Goal: Information Seeking & Learning: Learn about a topic

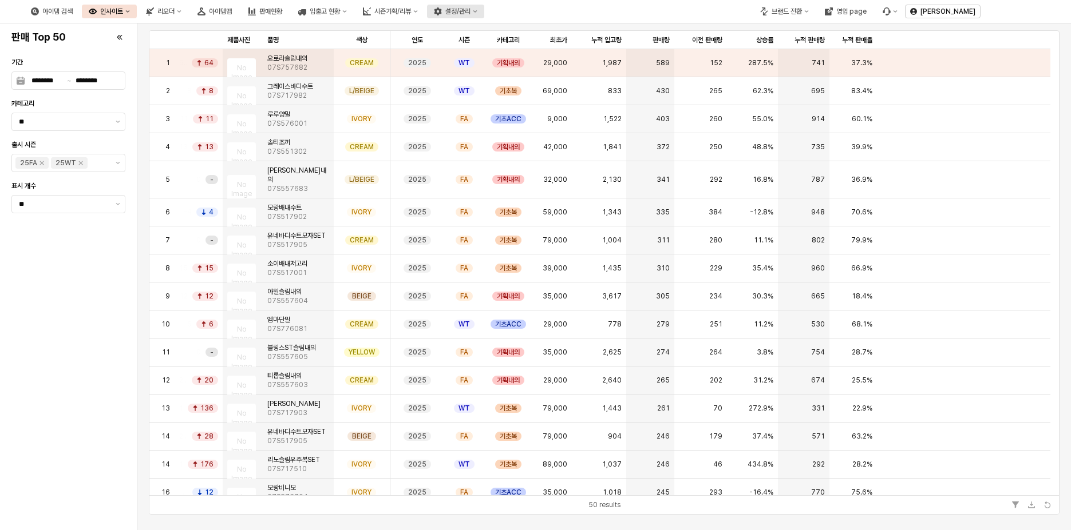
click at [470, 10] on div "설정/관리" at bounding box center [457, 11] width 25 height 8
click at [411, 8] on div "시즌기획/리뷰" at bounding box center [392, 11] width 37 height 8
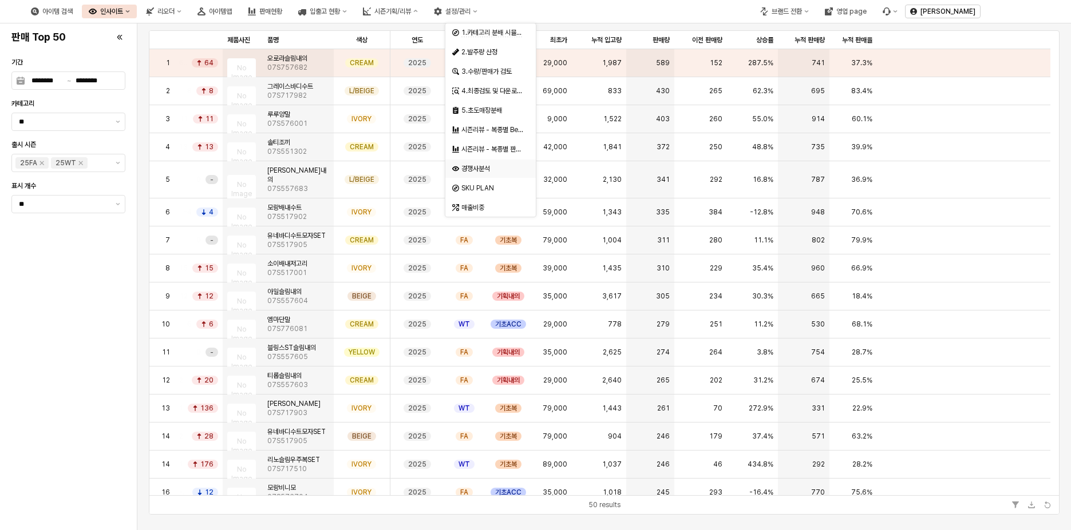
click at [487, 171] on div "경쟁사분석" at bounding box center [491, 168] width 61 height 9
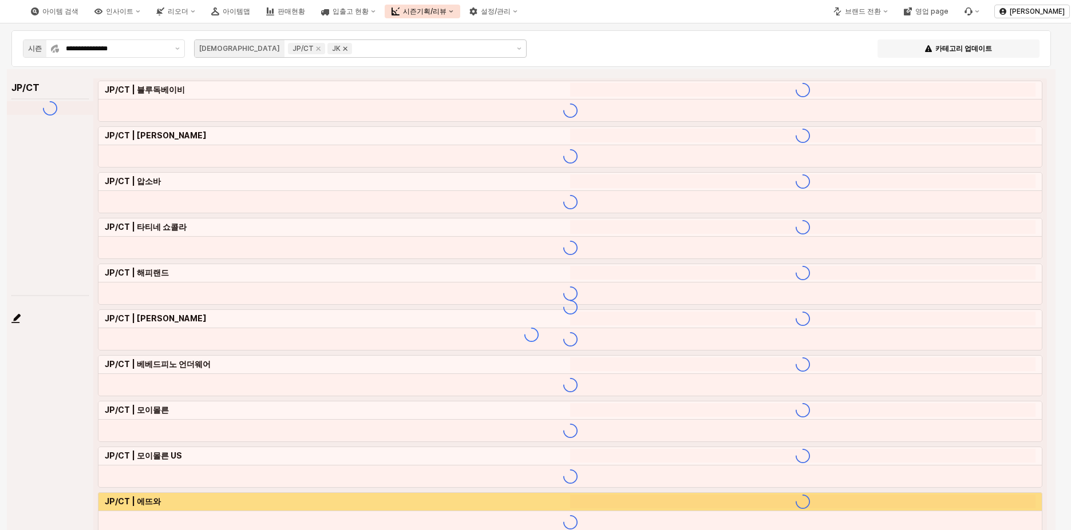
click at [343, 49] on icon "Remove JK" at bounding box center [345, 49] width 4 height 4
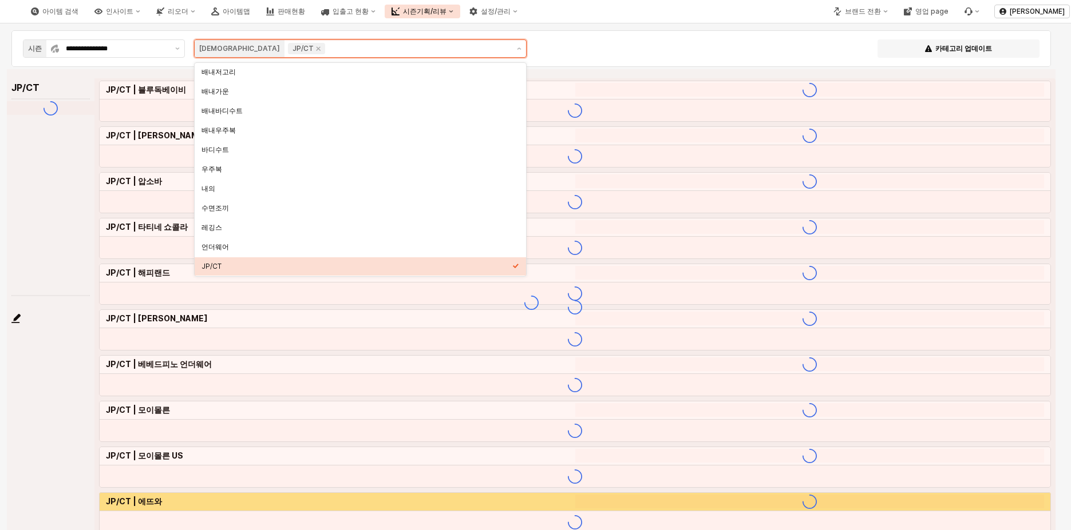
click at [288, 50] on div "JP/CT" at bounding box center [306, 48] width 37 height 11
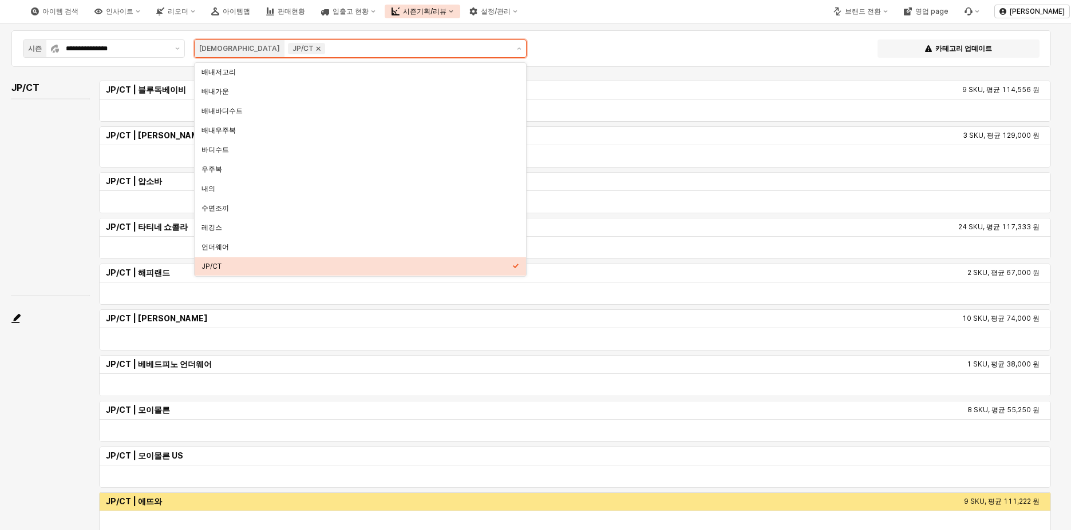
click at [316, 48] on icon "Remove JP/CT" at bounding box center [318, 49] width 4 height 4
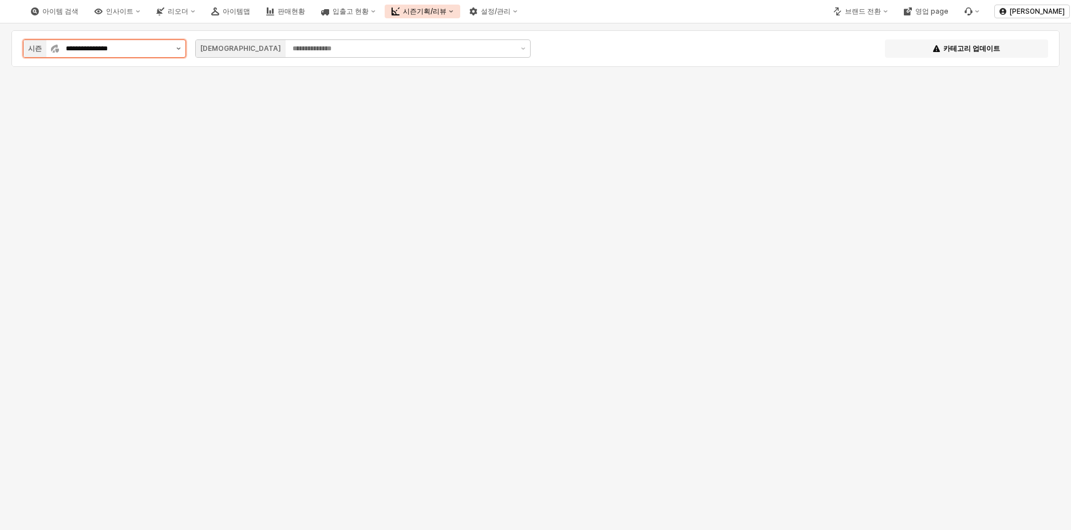
click at [172, 47] on button "제안 사항 표시" at bounding box center [179, 48] width 14 height 17
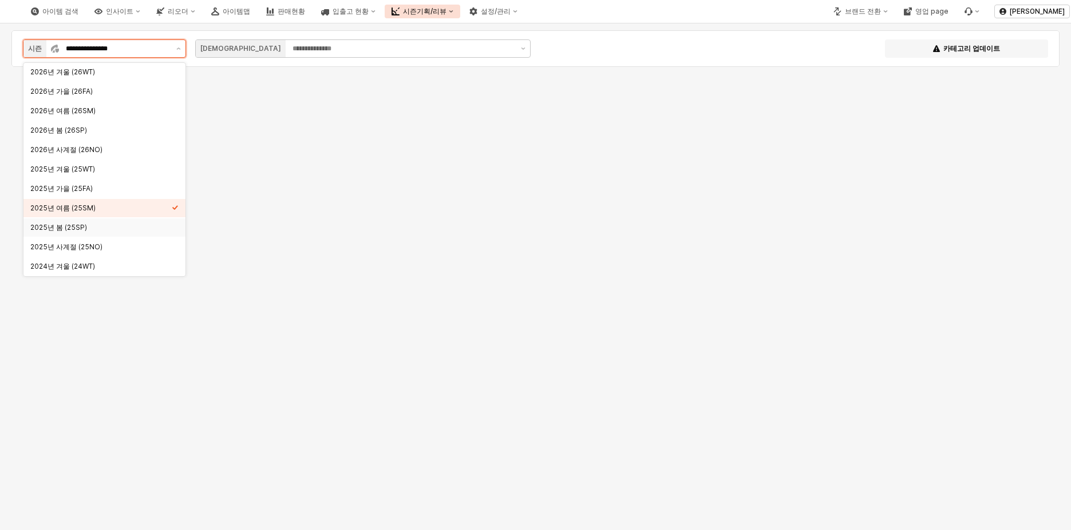
click at [90, 227] on div "2025년 봄 (25SP)" at bounding box center [100, 227] width 141 height 9
click at [183, 49] on button "제안 사항 표시" at bounding box center [179, 48] width 14 height 17
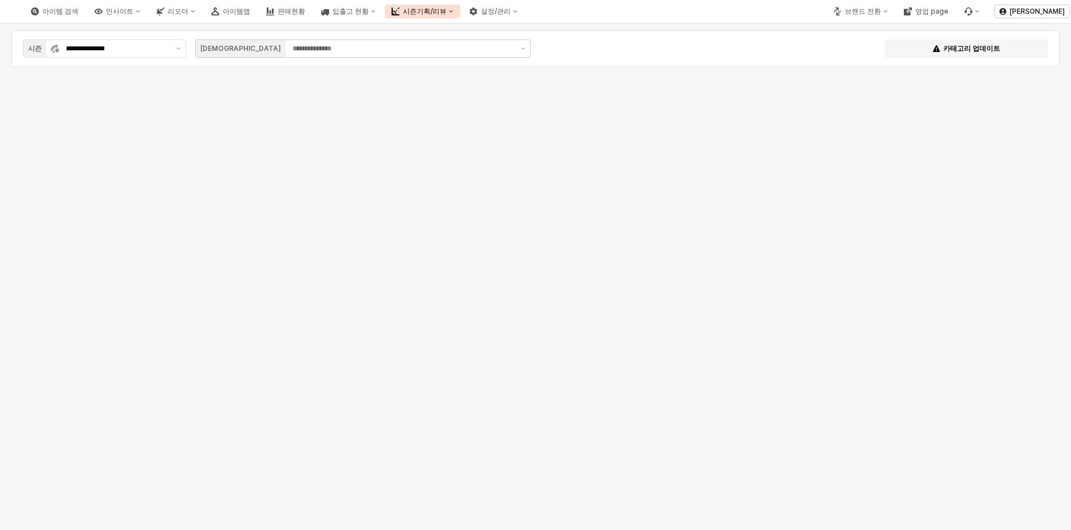
click at [596, 55] on div "**********" at bounding box center [535, 48] width 1034 height 23
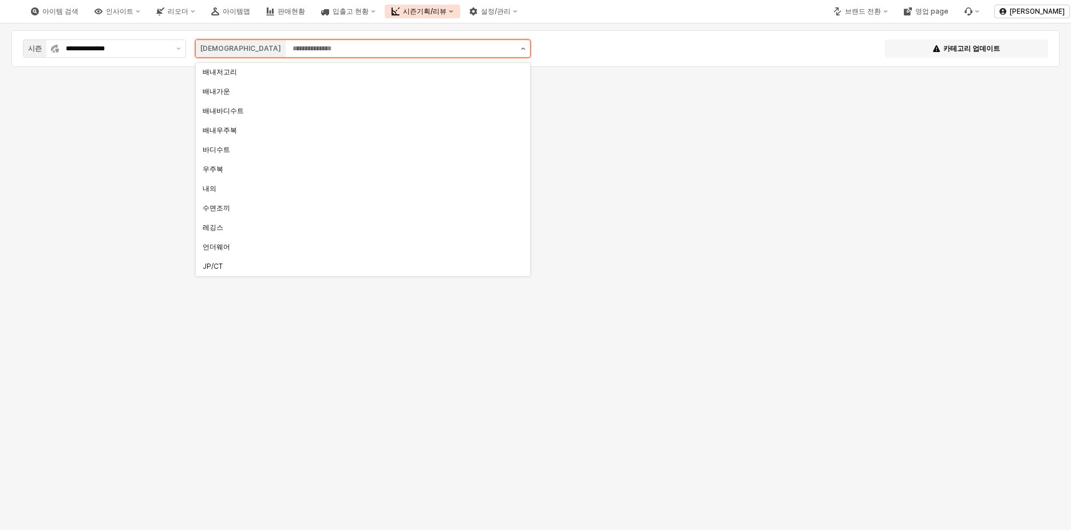
click at [524, 50] on button "제안 사항 표시" at bounding box center [523, 48] width 14 height 17
click at [315, 249] on div "기타악세사리" at bounding box center [360, 247] width 314 height 9
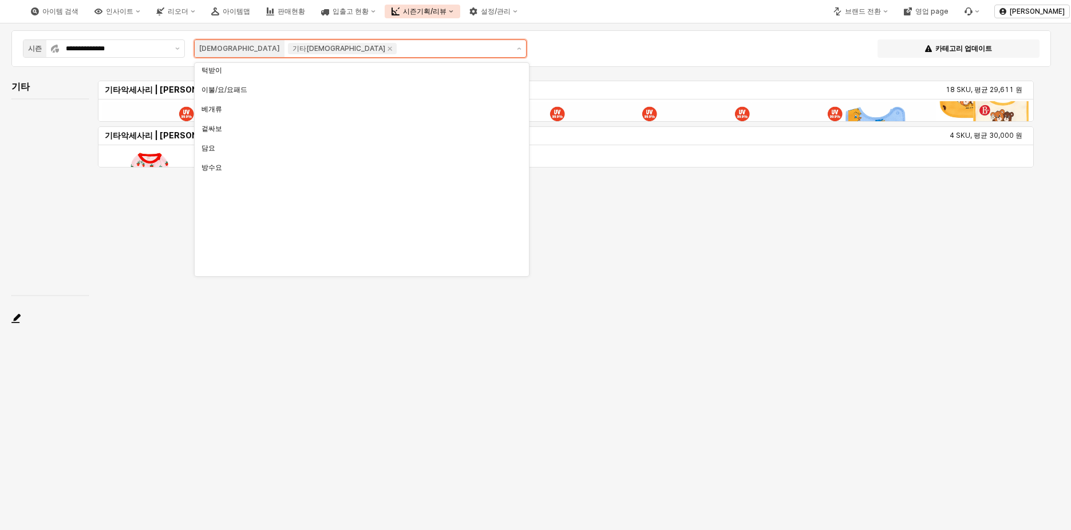
scroll to position [568, 0]
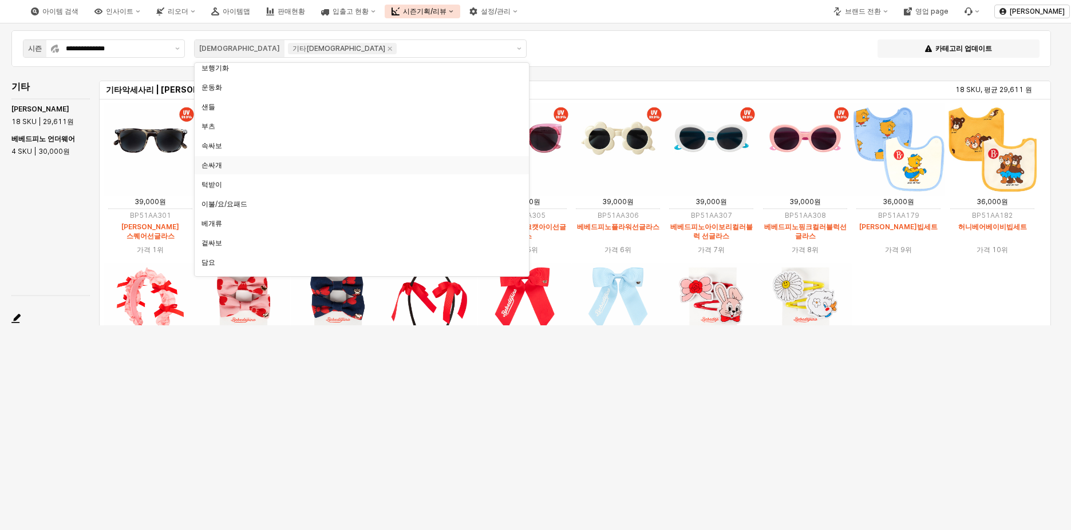
click at [661, 85] on div "18 SKU, 평균 29,611 원" at bounding box center [803, 90] width 465 height 14
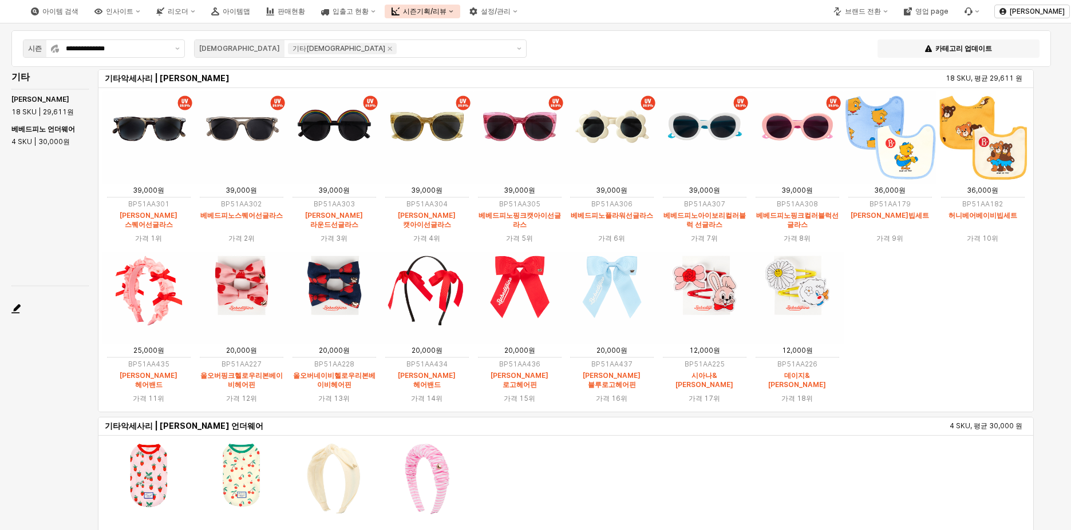
scroll to position [5, 0]
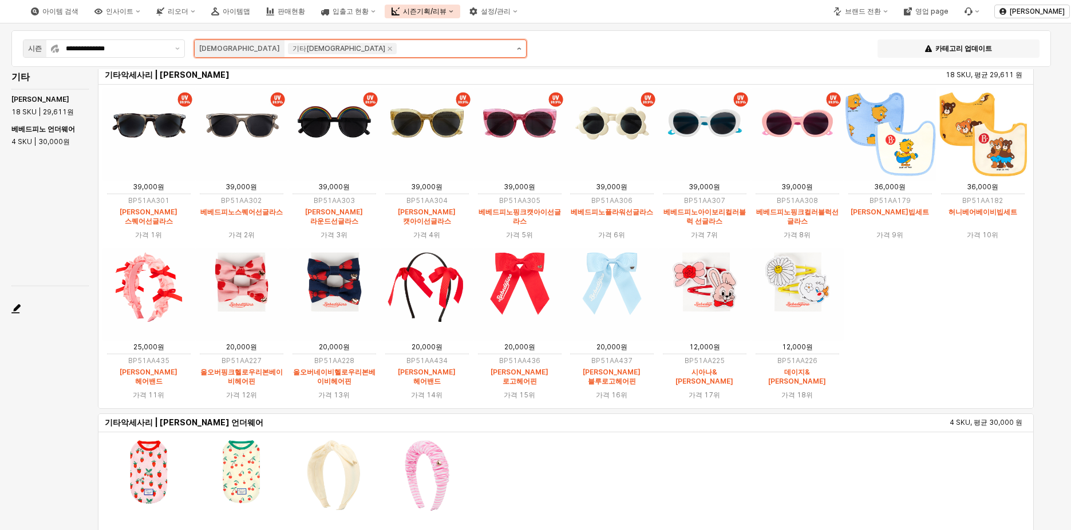
click at [518, 50] on button "제안 사항 표시" at bounding box center [519, 48] width 14 height 17
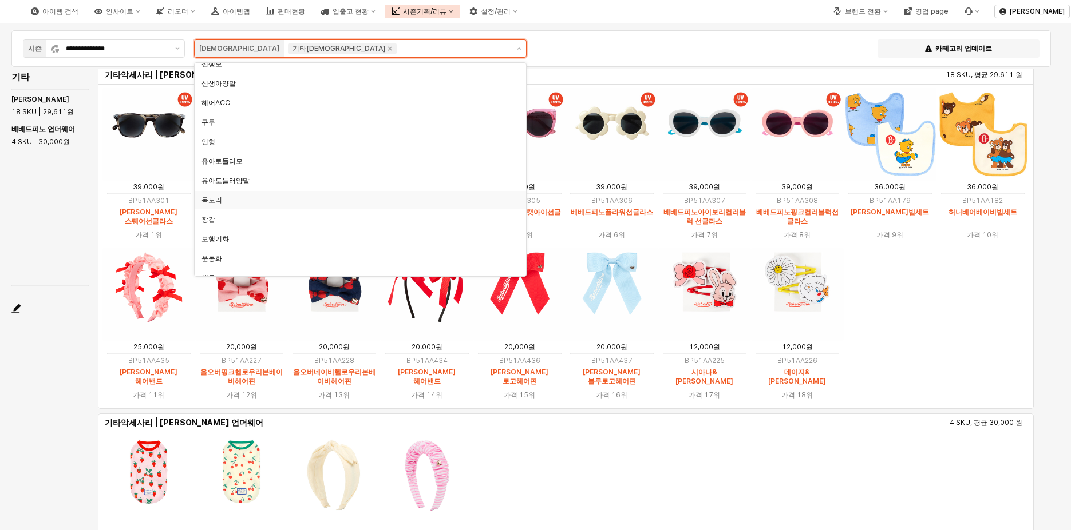
scroll to position [377, 0]
click at [311, 130] on div "헤어ACC" at bounding box center [360, 123] width 331 height 18
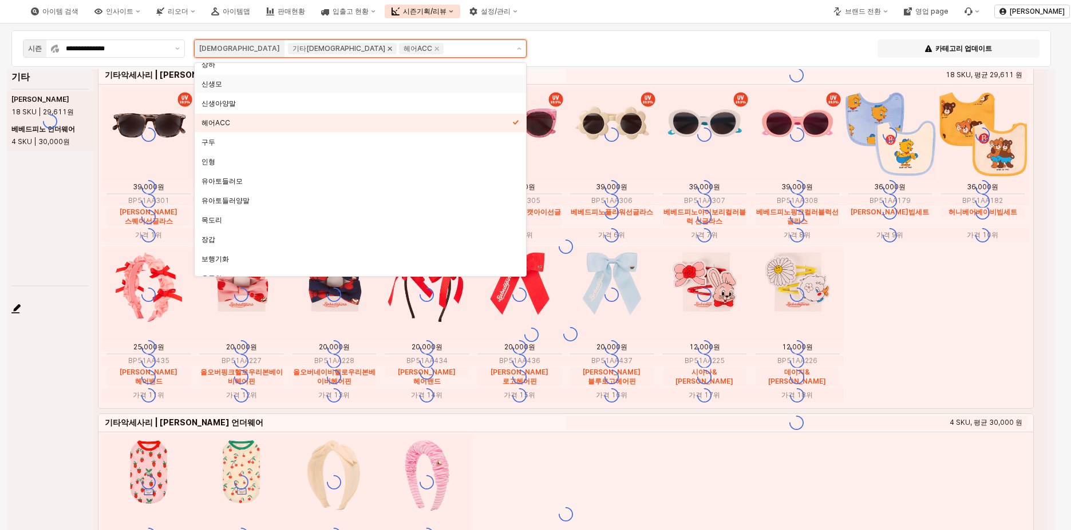
click at [385, 48] on icon "Remove 기타악세사리" at bounding box center [389, 48] width 9 height 9
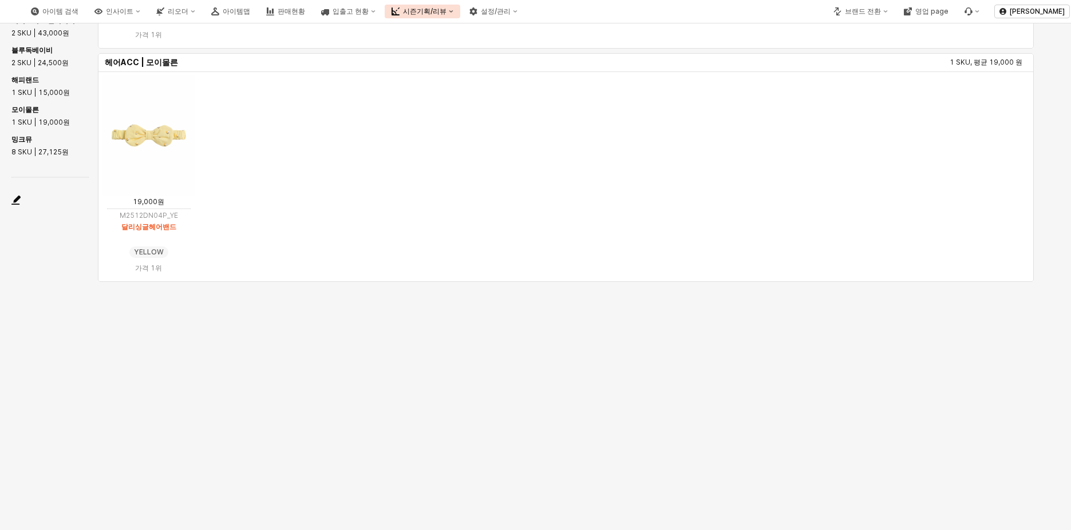
scroll to position [0, 0]
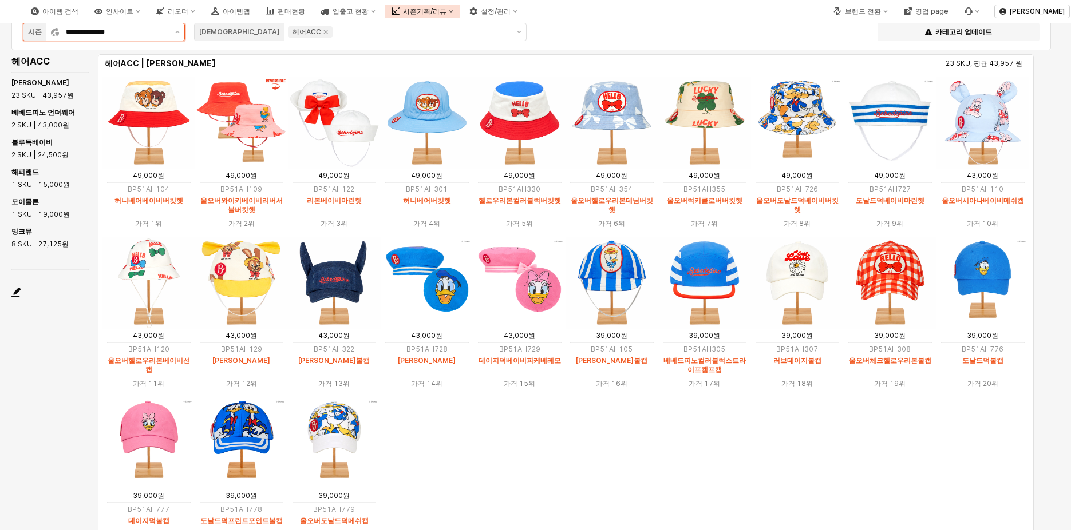
click at [162, 27] on input "**********" at bounding box center [117, 31] width 102 height 11
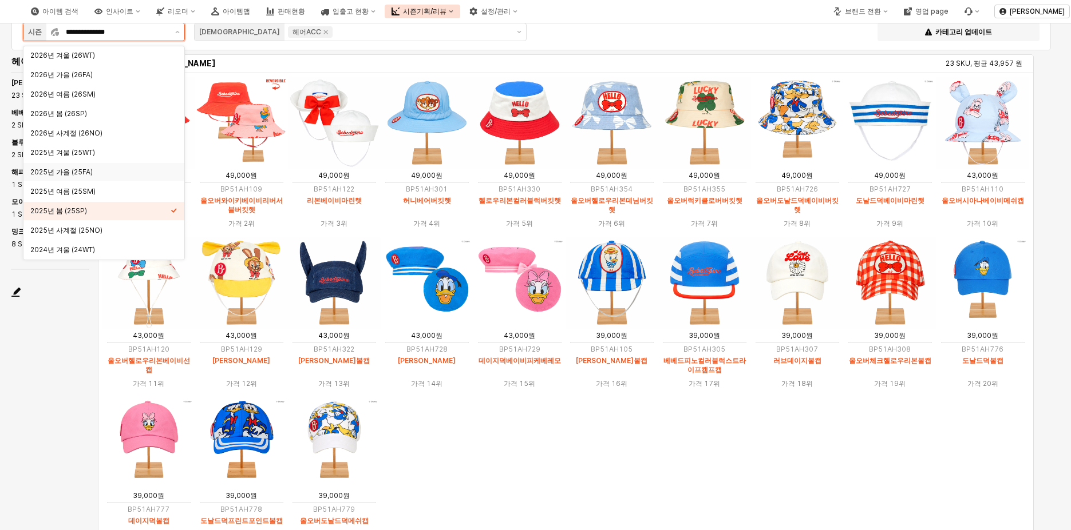
click at [101, 171] on div "2025년 가을 (25FA)" at bounding box center [100, 172] width 140 height 9
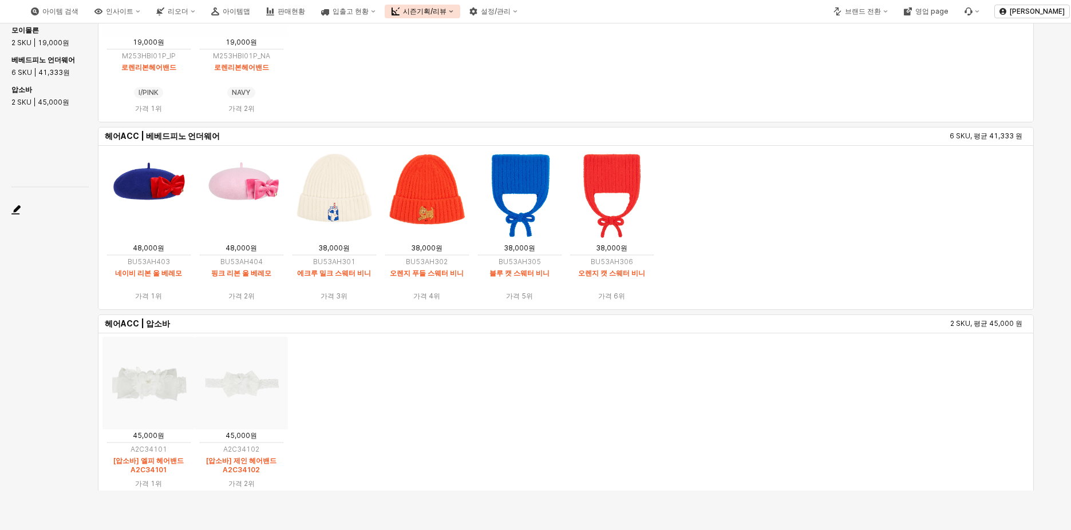
scroll to position [10, 0]
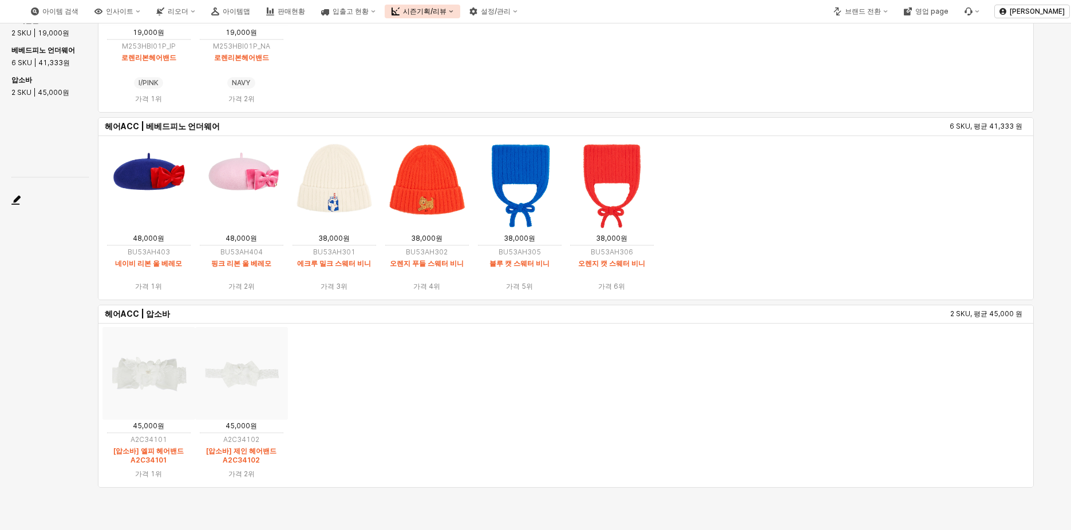
click at [148, 367] on img "App Frame" at bounding box center [148, 373] width 93 height 93
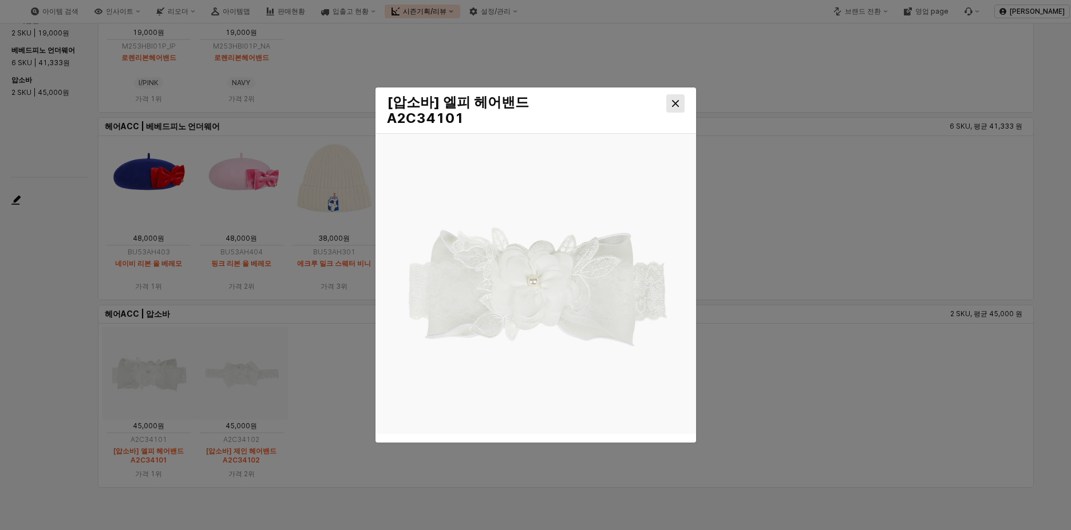
click at [679, 105] on div "Close" at bounding box center [675, 103] width 17 height 17
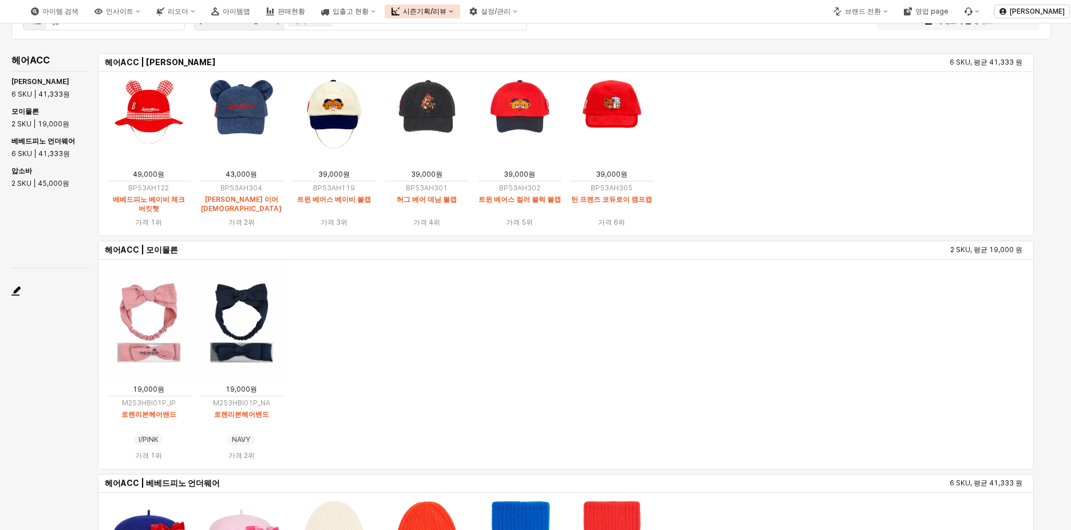
scroll to position [0, 0]
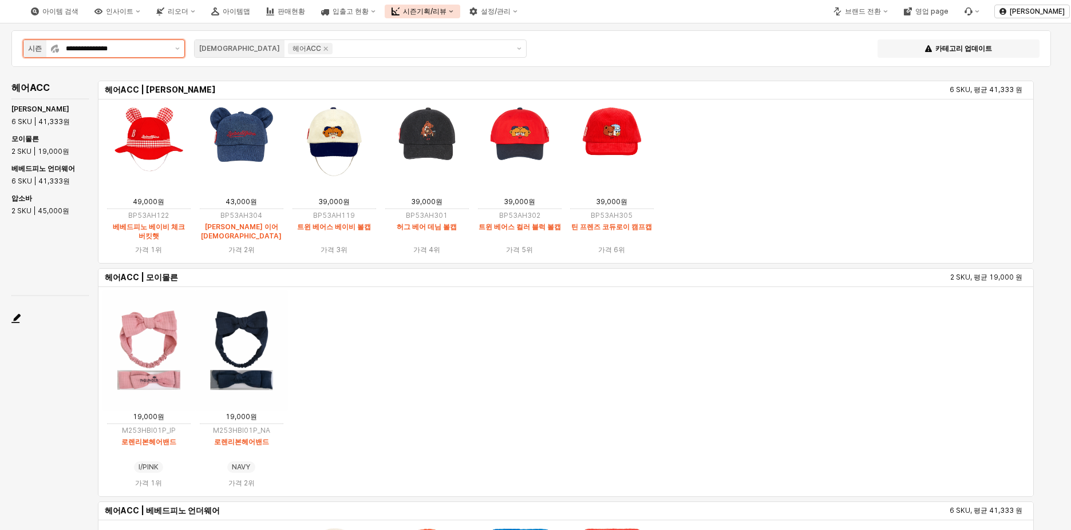
click at [159, 55] on div "**********" at bounding box center [115, 48] width 112 height 17
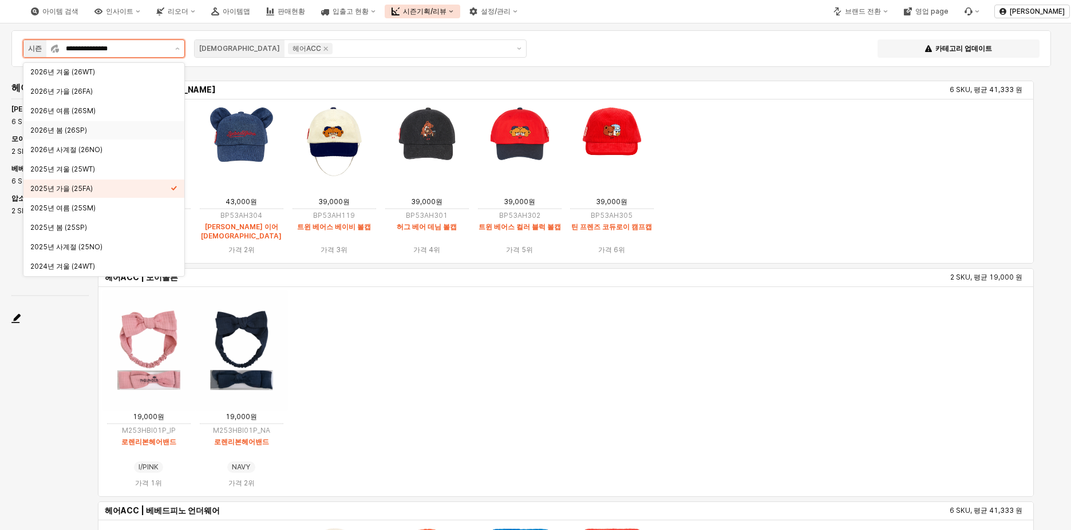
click at [112, 133] on div "2026년 봄 (26SP)" at bounding box center [100, 130] width 140 height 9
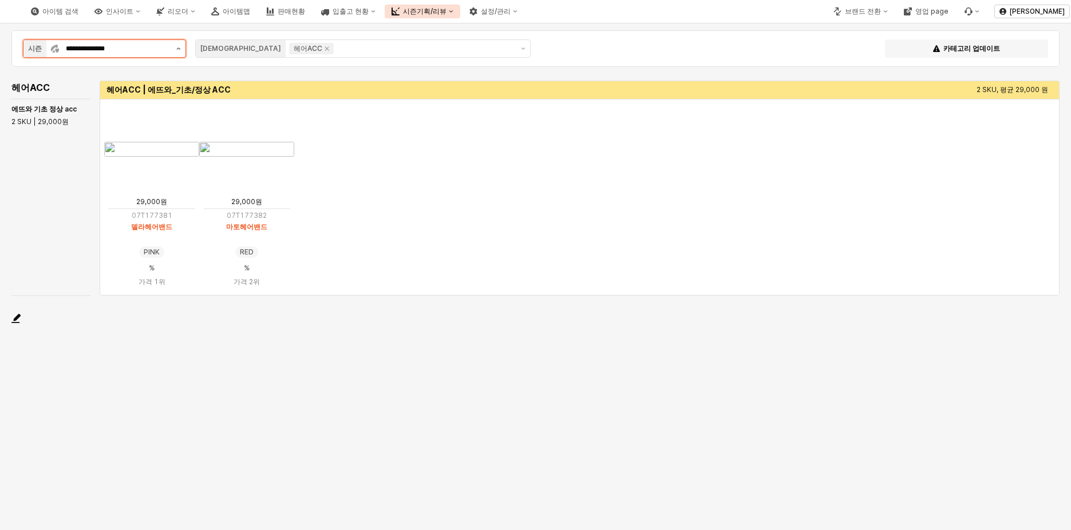
click at [176, 47] on icon "제안 사항 표시" at bounding box center [178, 48] width 5 height 2
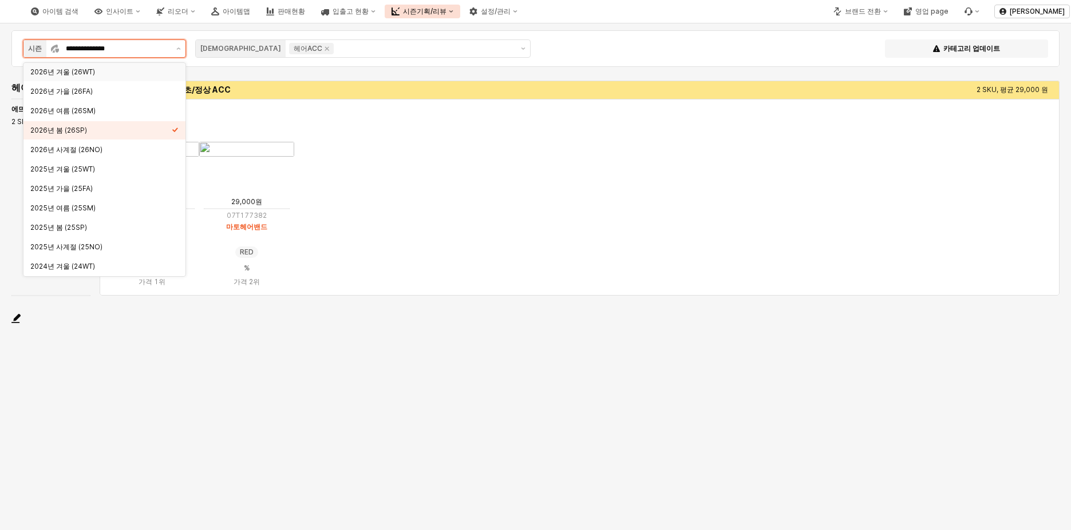
click at [134, 77] on div "2026년 겨울 (26WT)" at bounding box center [100, 71] width 141 height 11
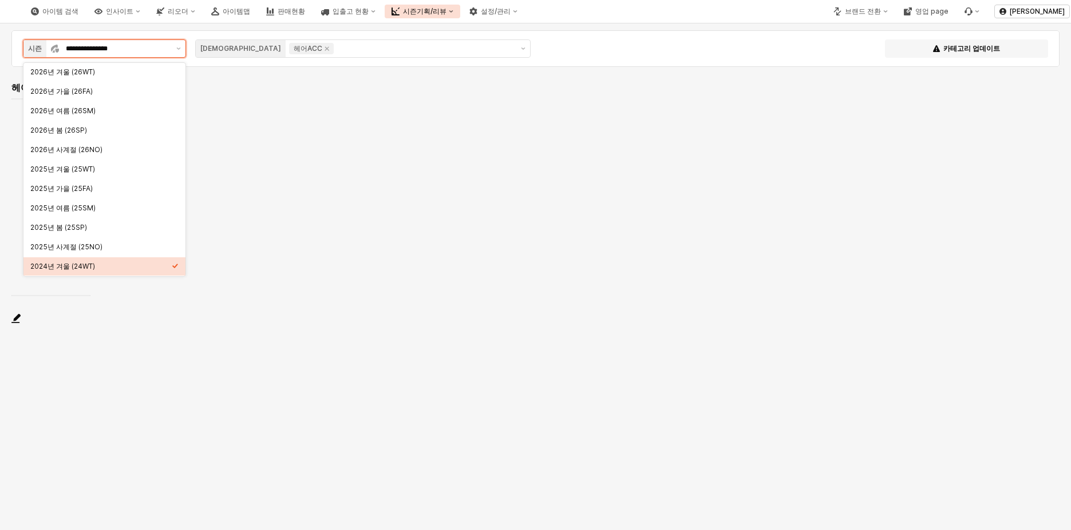
type input "**********"
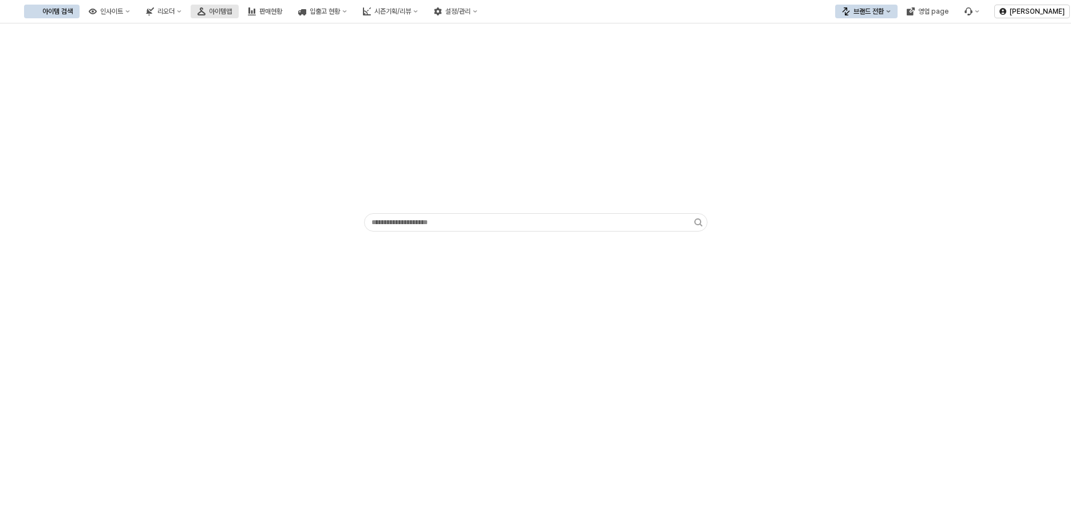
click at [232, 14] on div "아이템맵" at bounding box center [220, 11] width 23 height 8
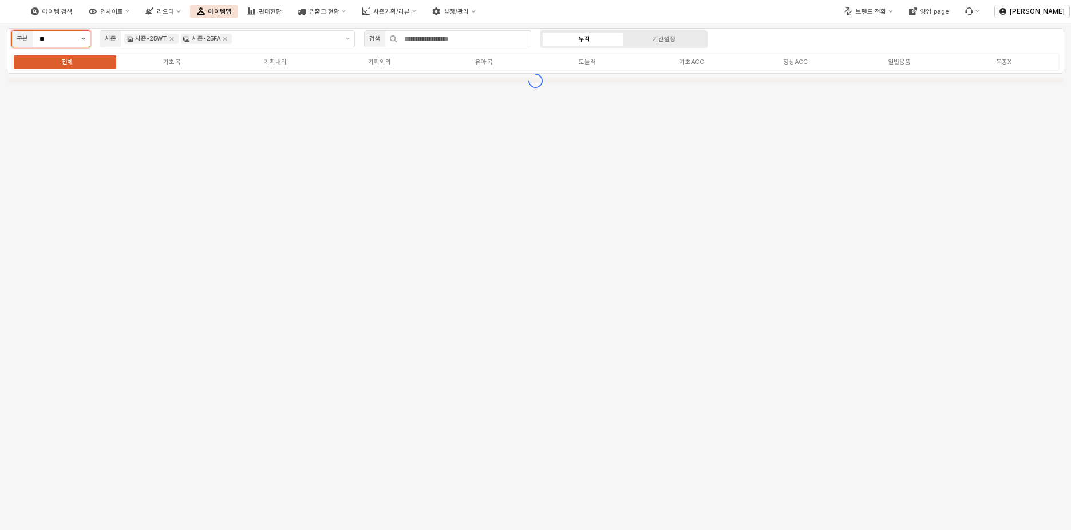
click at [82, 42] on button "제안 사항 표시" at bounding box center [83, 39] width 13 height 16
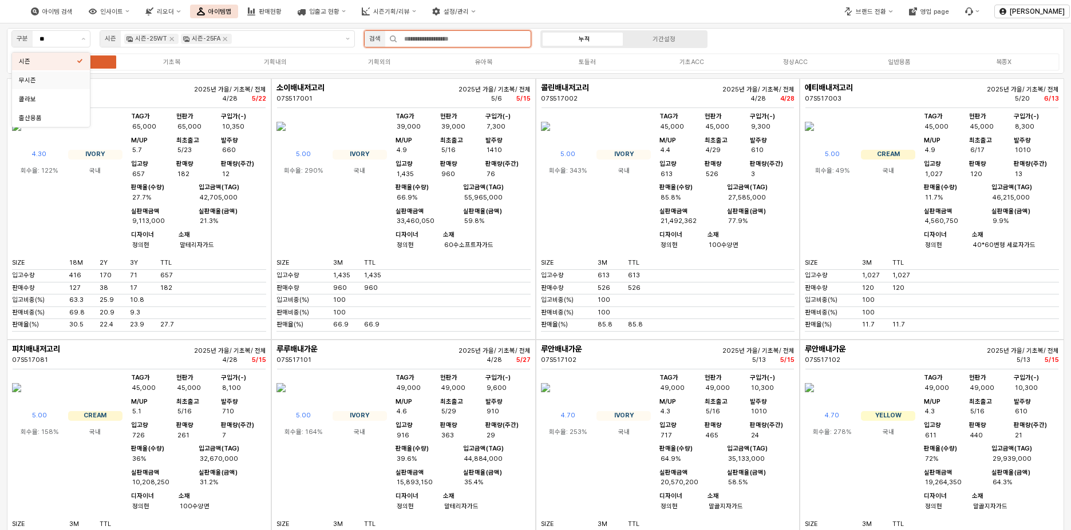
click at [418, 41] on input "App Frame" at bounding box center [463, 39] width 133 height 16
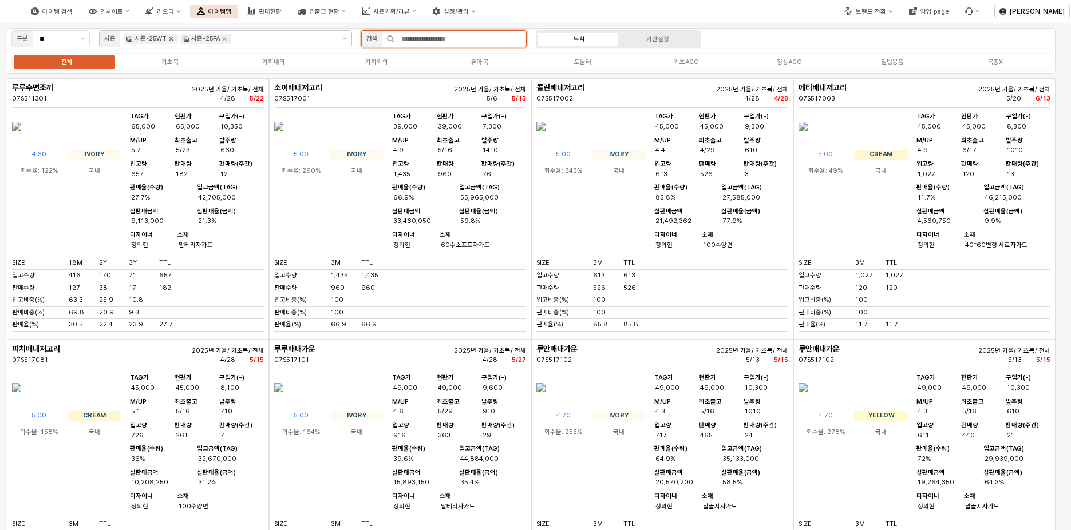
click at [173, 38] on icon "Remove 시즌-25WT" at bounding box center [170, 38] width 9 height 9
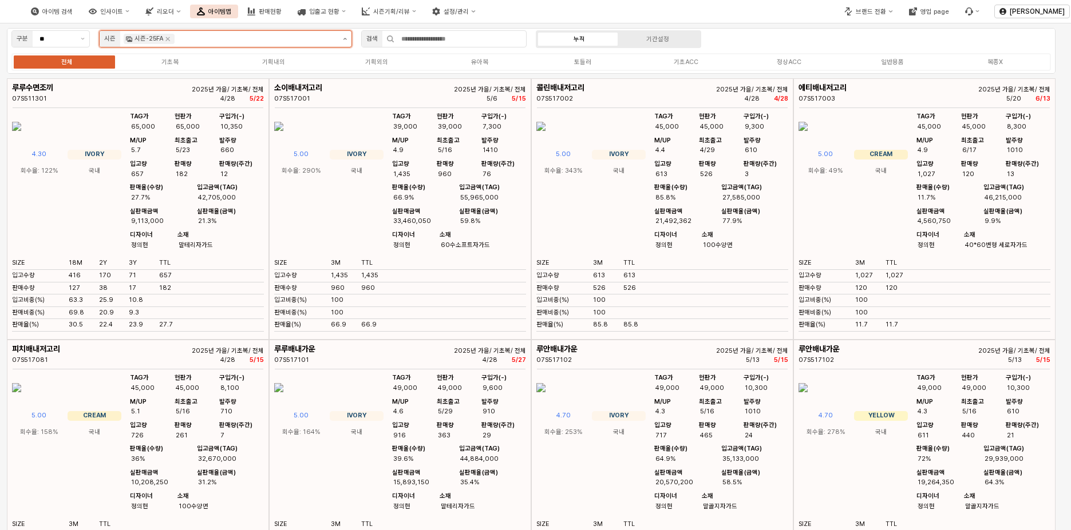
click at [348, 41] on button "제안 사항 표시" at bounding box center [344, 39] width 13 height 16
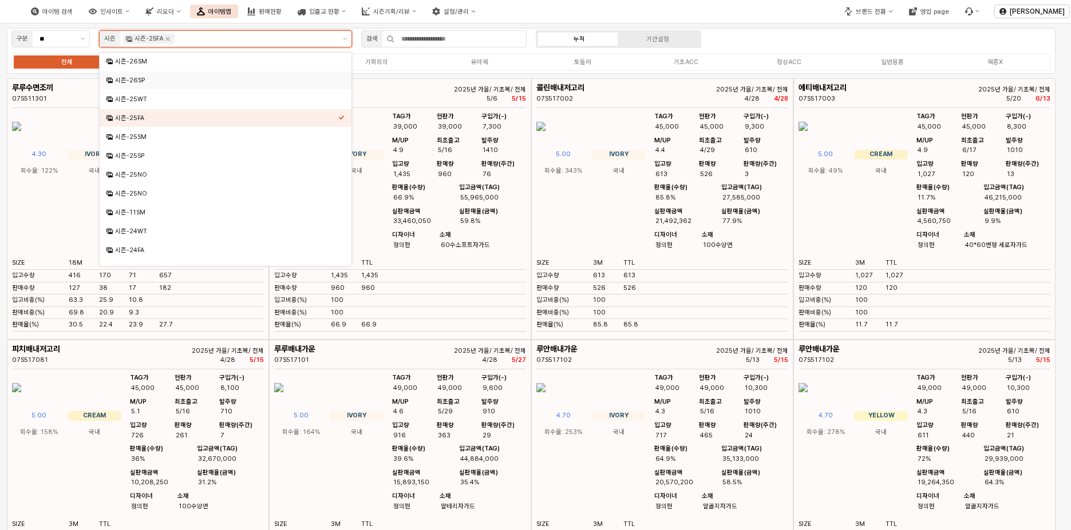
click at [209, 75] on div "시즌-26SP" at bounding box center [222, 80] width 232 height 11
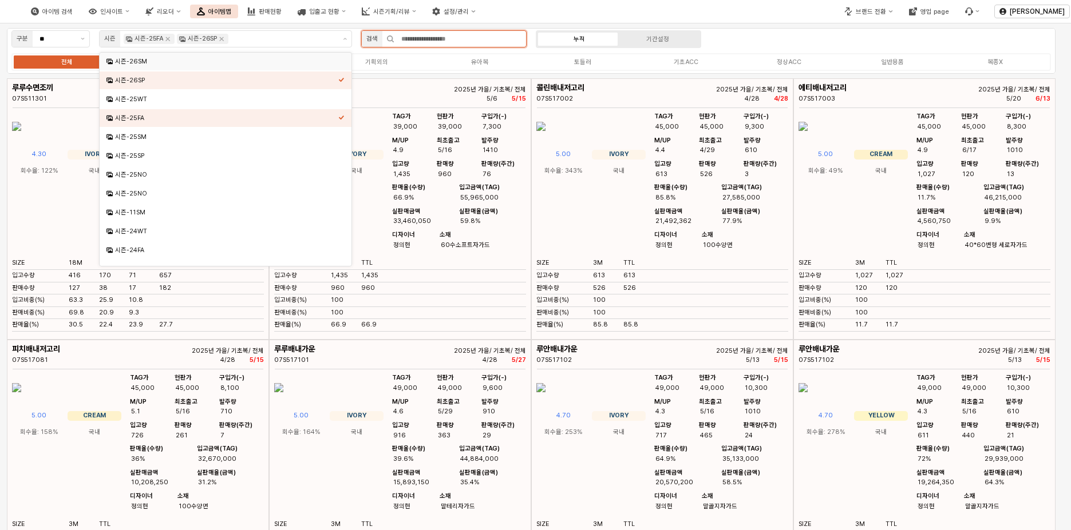
click at [487, 33] on input "App Frame" at bounding box center [460, 39] width 132 height 16
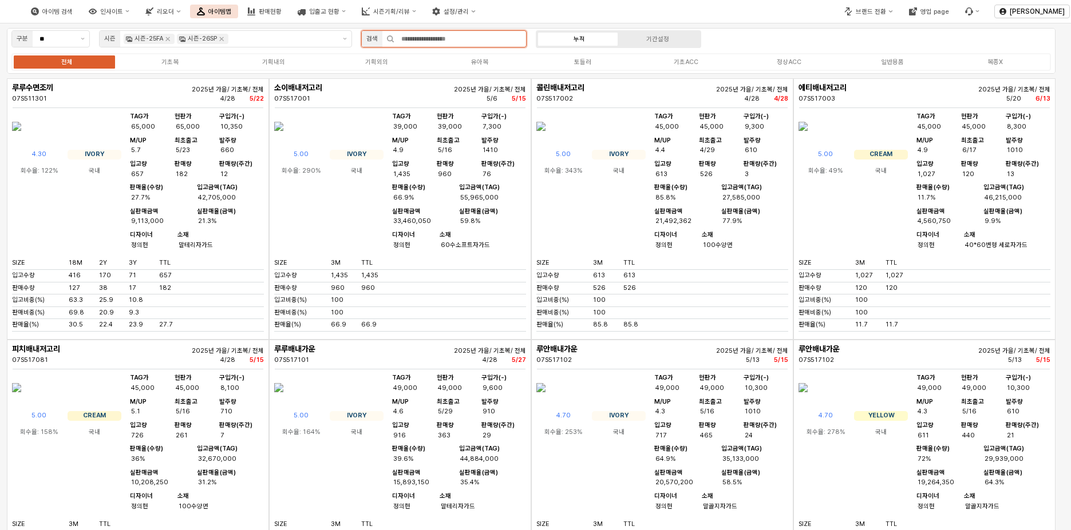
click at [398, 36] on input "App Frame" at bounding box center [460, 39] width 132 height 16
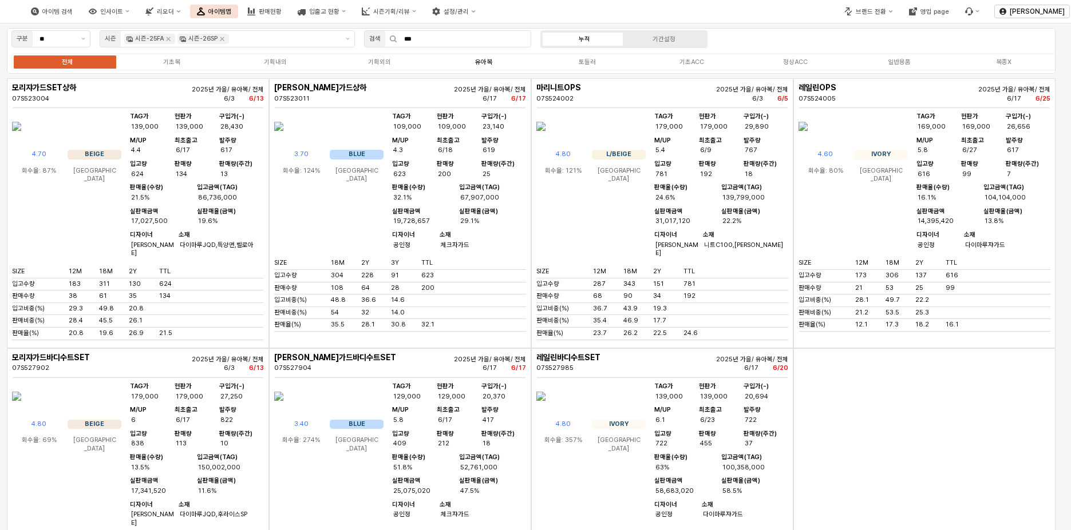
click at [483, 64] on div "유아복" at bounding box center [483, 61] width 17 height 7
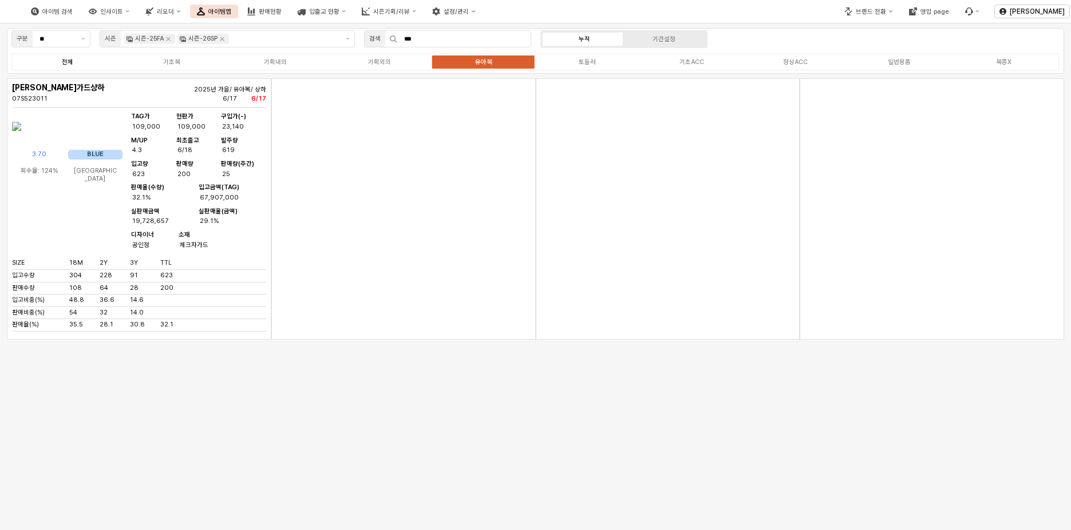
click at [81, 62] on label "전체" at bounding box center [67, 62] width 104 height 10
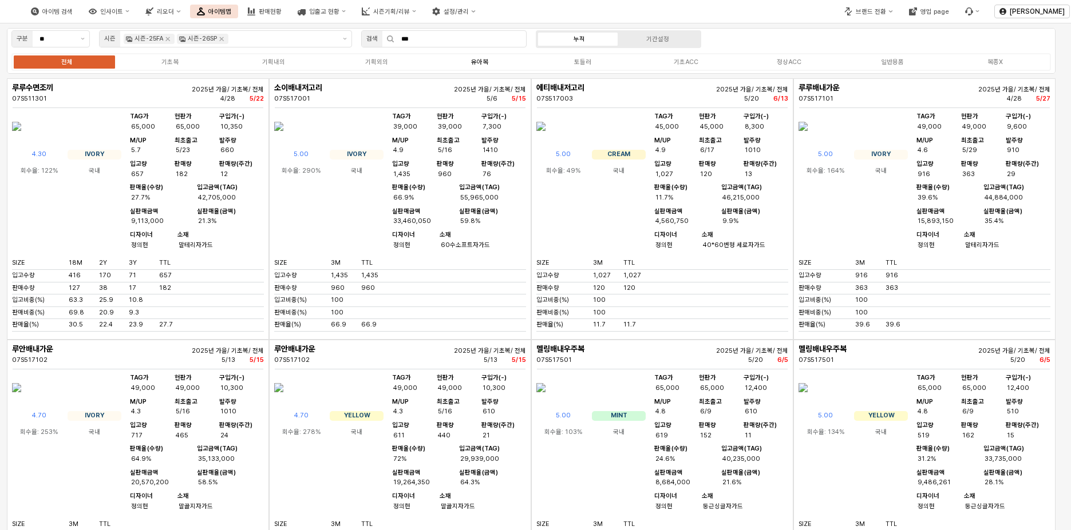
click at [488, 59] on label "유아복" at bounding box center [479, 62] width 103 height 10
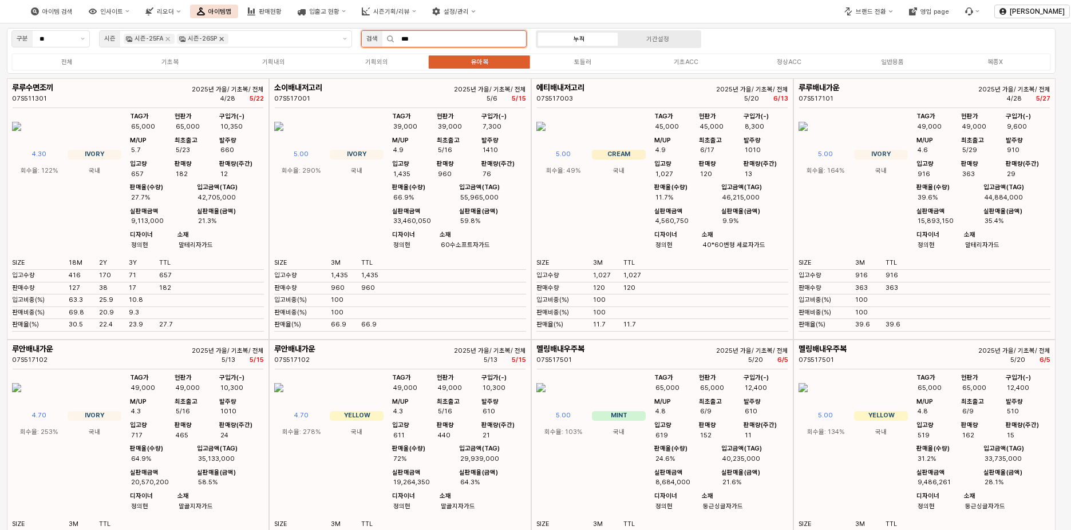
drag, startPoint x: 461, startPoint y: 39, endPoint x: 218, endPoint y: 37, distance: 243.2
click at [218, 37] on div "구분 ** 시즌 시즌-25FA 시즌-26SP 검색 *** 누적 기간설정 전체 기초복 기획내의 기획외의 유아복 토들러 기초ACC 정상ACC 일반…" at bounding box center [531, 51] width 1048 height 46
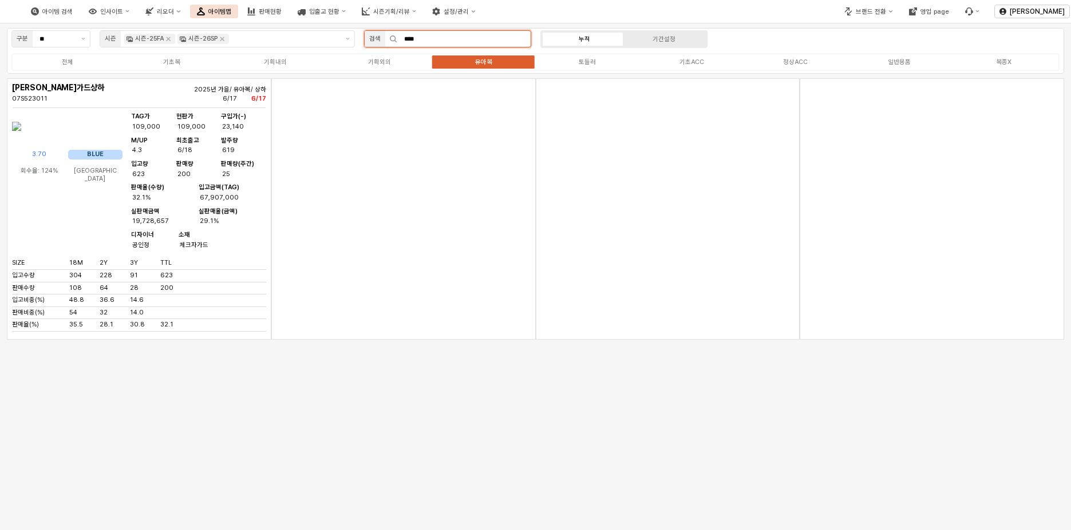
type input "****"
drag, startPoint x: 386, startPoint y: 36, endPoint x: 401, endPoint y: 37, distance: 14.9
click at [391, 36] on div "App Frame" at bounding box center [391, 38] width 12 height 7
click at [390, 39] on icon "App Frame" at bounding box center [393, 38] width 7 height 7
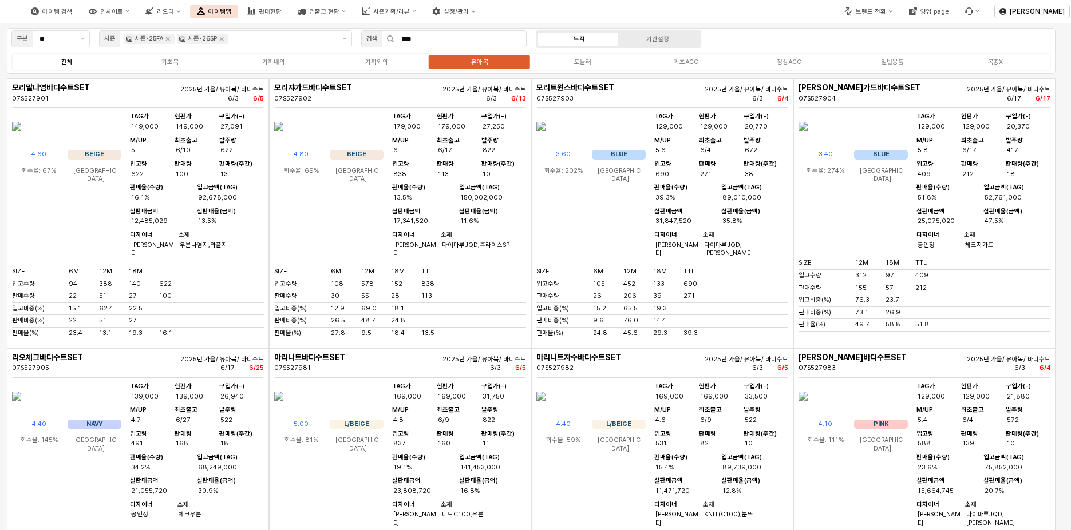
click at [71, 62] on div "전체" at bounding box center [66, 61] width 11 height 7
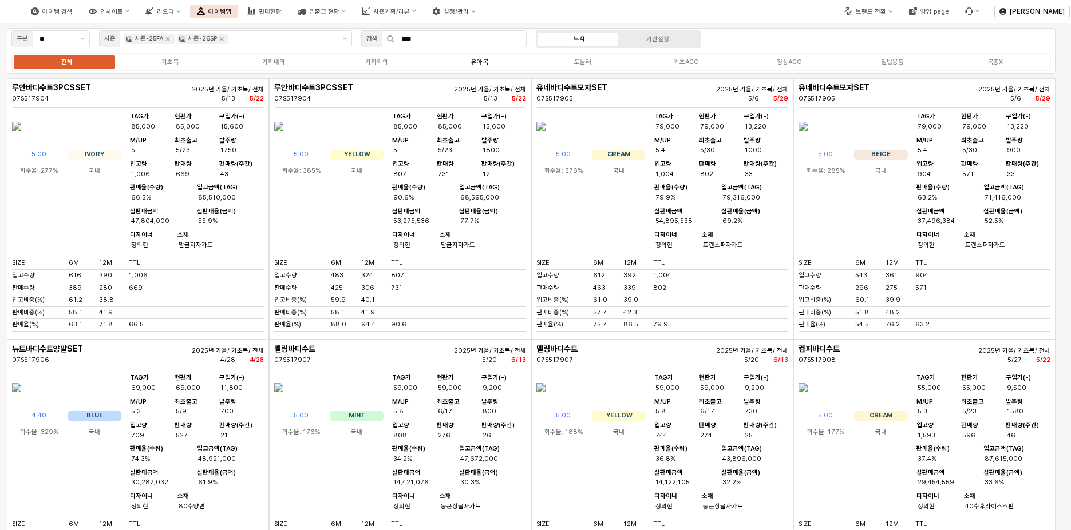
click at [491, 62] on label "유아복" at bounding box center [479, 62] width 103 height 10
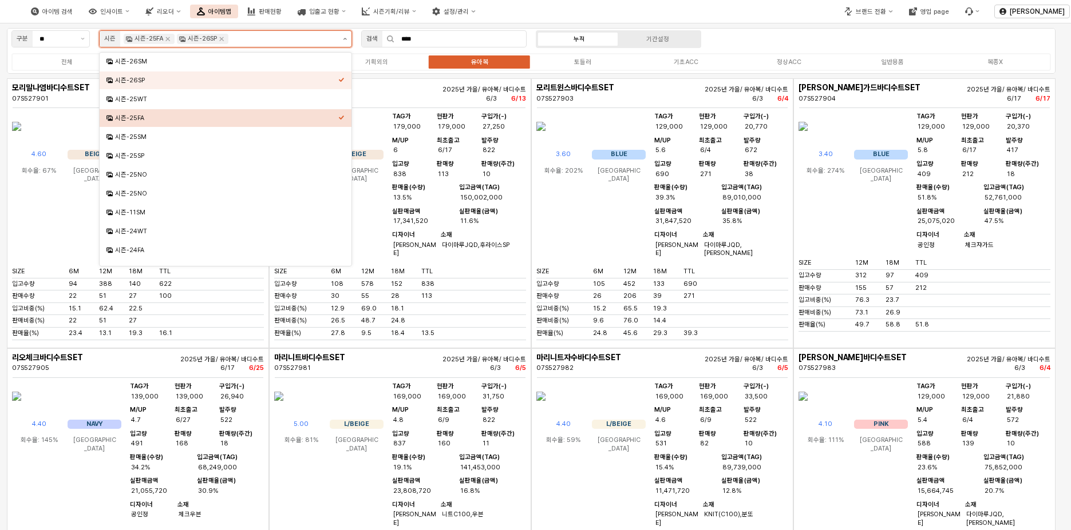
click at [343, 38] on icon "제안 사항 표시" at bounding box center [345, 39] width 4 height 2
click at [176, 157] on div "시즌-25SP" at bounding box center [226, 156] width 223 height 9
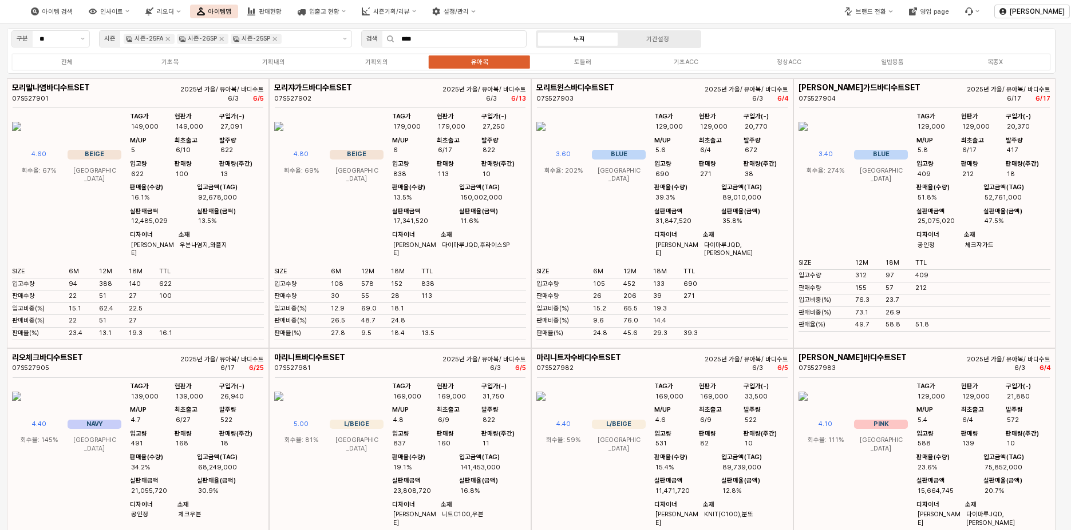
click at [767, 39] on div "구분 ** 시즌 시즌-25FA 시즌-26SP 시즌-25SP 검색 **** 누적 기간설정 전체 기초복 기획내의 기획외의 유아복 토들러 기초ACC…" at bounding box center [531, 51] width 1048 height 46
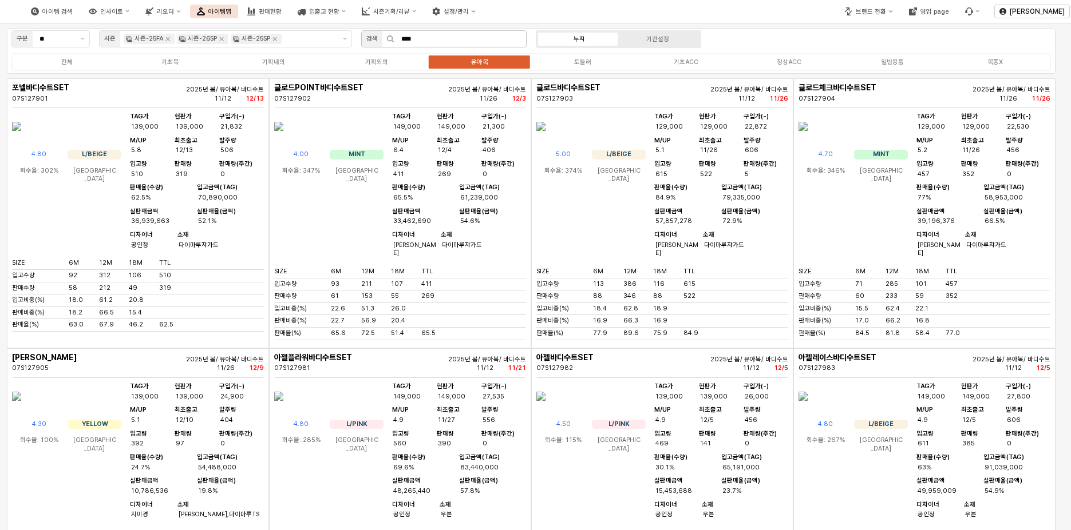
click at [389, 39] on icon "App Frame" at bounding box center [390, 38] width 7 height 7
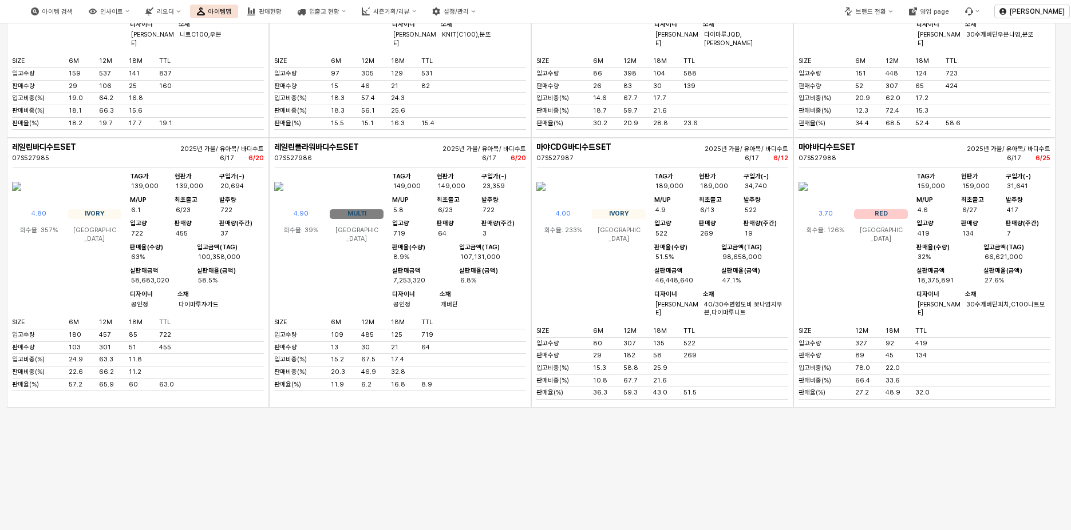
scroll to position [1285, 0]
